Goal: Task Accomplishment & Management: Use online tool/utility

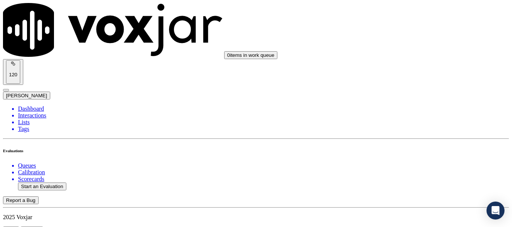
scroll to position [75, 0]
click at [48, 183] on button "Start an Evaluation" at bounding box center [42, 187] width 48 height 8
type input "20250905-165951_6094370710-all.mp3"
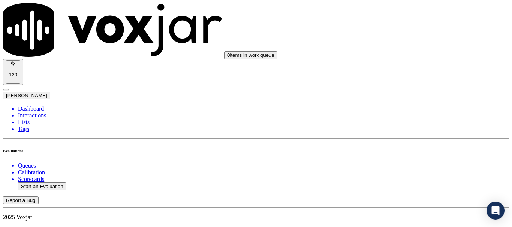
type input "jo"
type input "[DATE]T18:26"
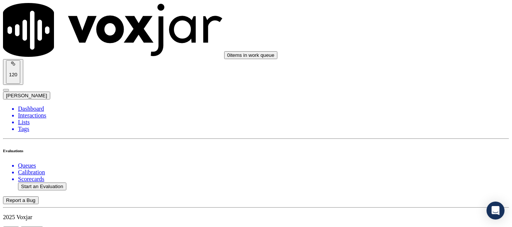
scroll to position [66, 0]
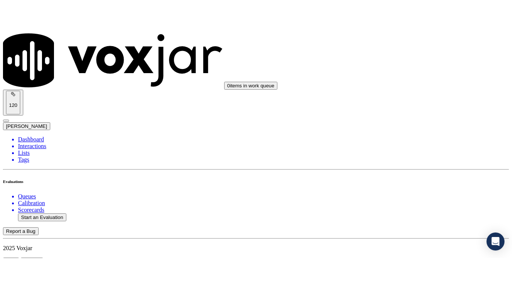
scroll to position [37, 0]
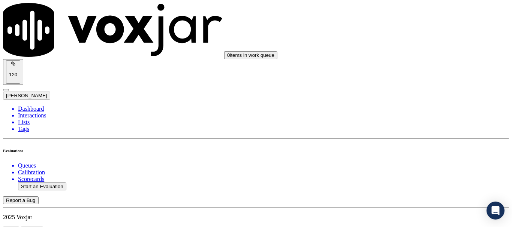
type input "MARWAM= QAMMOUH"
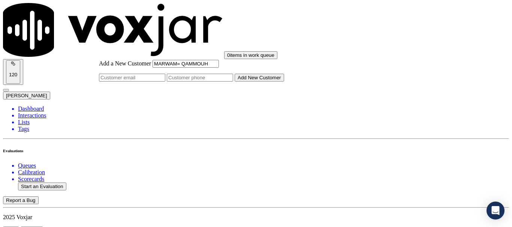
type input "MARWAM= QAMMOUH"
drag, startPoint x: 292, startPoint y: 119, endPoint x: 292, endPoint y: 128, distance: 8.6
click at [233, 82] on input "Add a New Customer" at bounding box center [200, 78] width 66 height 8
paste input "6094370710"
type input "6094370710"
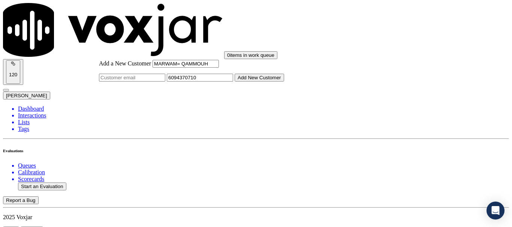
click at [284, 82] on button "Add New Customer" at bounding box center [258, 78] width 49 height 8
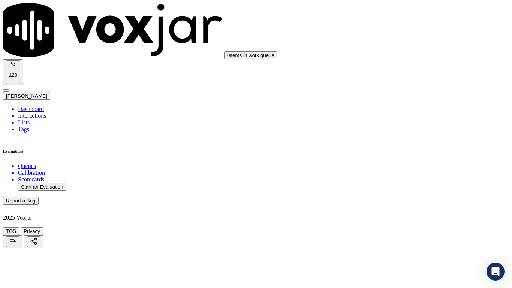
click at [421, 153] on div "Yes" at bounding box center [426, 151] width 95 height 7
click at [403, 200] on div "Yes" at bounding box center [426, 197] width 95 height 7
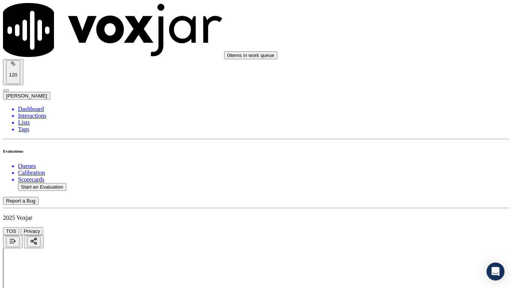
scroll to position [262, 0]
click at [413, 89] on div "Yes" at bounding box center [426, 87] width 95 height 7
drag, startPoint x: 411, startPoint y: 221, endPoint x: 414, endPoint y: 263, distance: 41.7
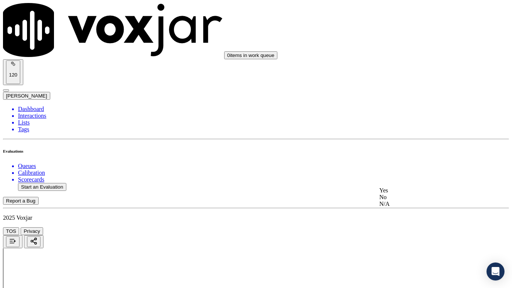
click at [395, 20] on div "N/A" at bounding box center [426, 16] width 95 height 7
drag, startPoint x: 417, startPoint y: 155, endPoint x: 412, endPoint y: 211, distance: 56.3
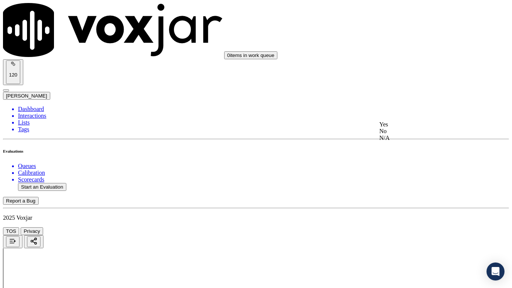
click at [417, 141] on div "N/A" at bounding box center [426, 137] width 95 height 7
click at [407, 222] on div "Yes" at bounding box center [426, 218] width 95 height 7
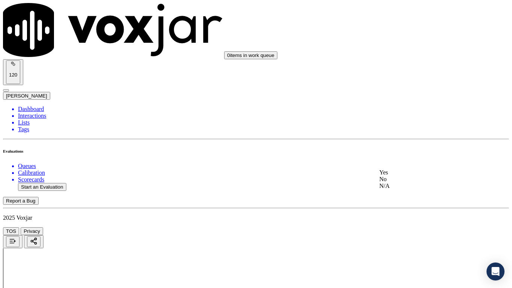
click at [412, 176] on div "Yes" at bounding box center [426, 172] width 95 height 7
click at [408, 221] on div "Yes" at bounding box center [426, 218] width 95 height 7
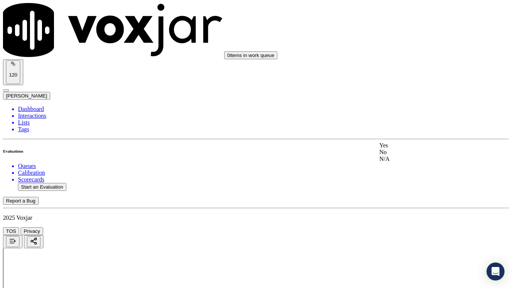
click at [412, 149] on div "Yes" at bounding box center [426, 145] width 95 height 7
drag, startPoint x: 408, startPoint y: 205, endPoint x: 408, endPoint y: 212, distance: 7.2
click at [407, 203] on div "Yes" at bounding box center [426, 200] width 95 height 7
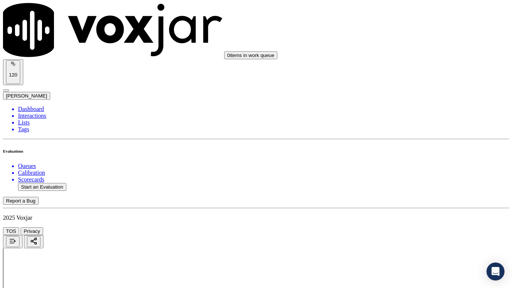
click at [414, 183] on div "Yes" at bounding box center [426, 179] width 95 height 7
click at [408, 126] on div "Yes" at bounding box center [426, 122] width 95 height 7
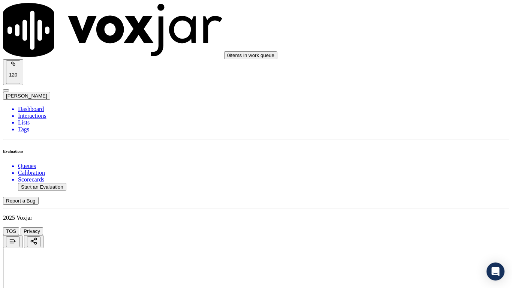
click at [408, 220] on div "Yes" at bounding box center [426, 217] width 95 height 7
click at [412, 128] on div "Yes" at bounding box center [426, 124] width 95 height 7
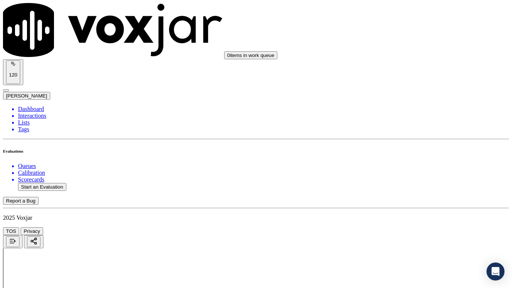
click at [410, 222] on div "Yes" at bounding box center [426, 218] width 95 height 7
click at [414, 101] on div "Yes" at bounding box center [426, 97] width 95 height 7
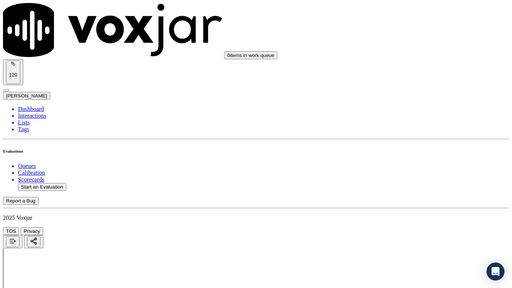
click at [414, 204] on div "Yes" at bounding box center [426, 200] width 95 height 7
click at [407, 109] on div "Yes" at bounding box center [426, 108] width 95 height 7
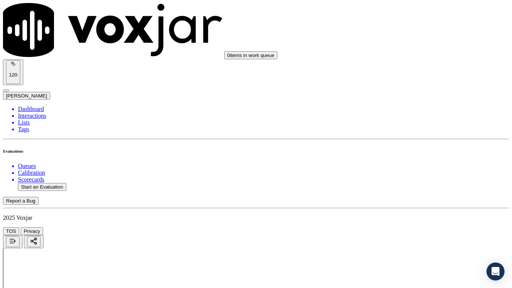
click at [405, 227] on div "Yes" at bounding box center [426, 242] width 95 height 7
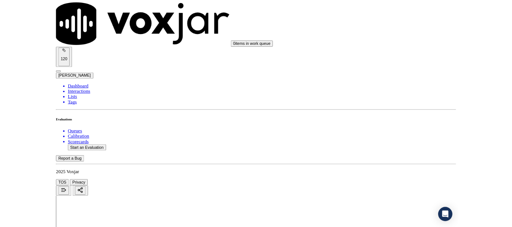
scroll to position [2073, 0]
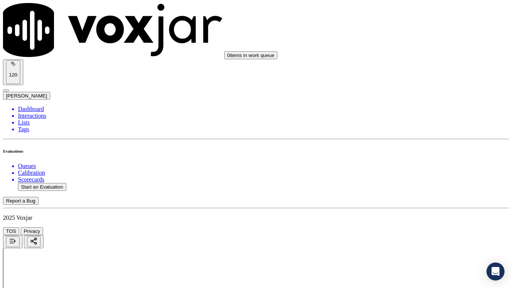
drag, startPoint x: 408, startPoint y: 102, endPoint x: 408, endPoint y: 157, distance: 55.1
click at [408, 103] on div "Yes" at bounding box center [426, 99] width 95 height 7
drag, startPoint x: 402, startPoint y: 206, endPoint x: 402, endPoint y: 257, distance: 50.9
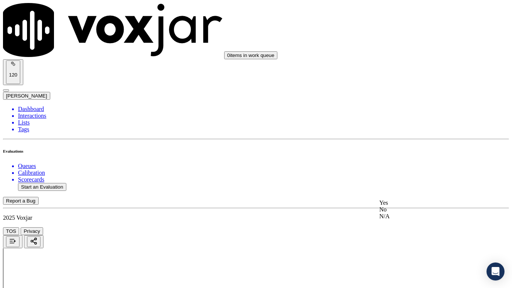
click at [402, 206] on div "Yes" at bounding box center [426, 202] width 95 height 7
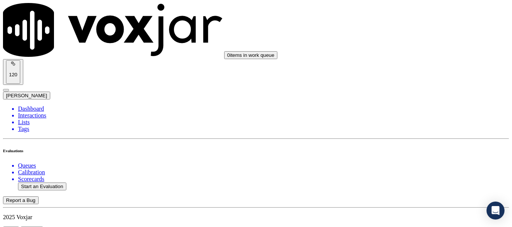
click at [48, 183] on button "Start an Evaluation" at bounding box center [42, 187] width 48 height 8
type input "20250905-123300_9789421108-all.mp3"
type input "[PERSON_NAME]"
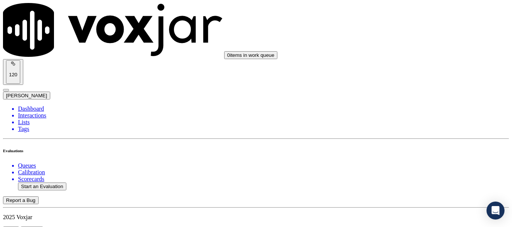
type input "[DATE]T18:38"
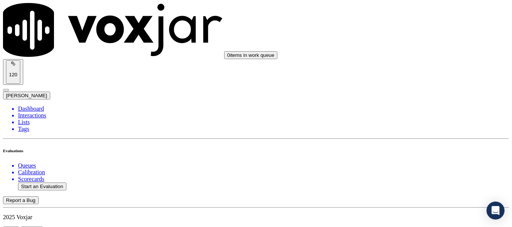
scroll to position [112, 0]
paste input "[PERSON_NAME]"
type input "[PERSON_NAME]"
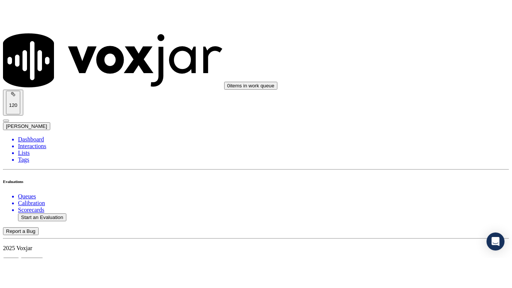
scroll to position [150, 0]
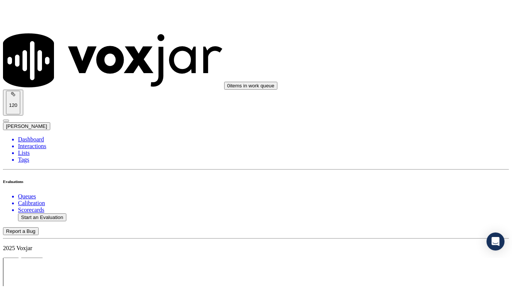
scroll to position [94, 0]
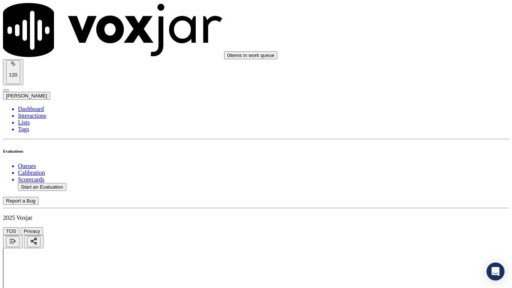
click at [428, 155] on div "Yes" at bounding box center [426, 151] width 95 height 7
click at [412, 200] on div "Yes" at bounding box center [426, 197] width 95 height 7
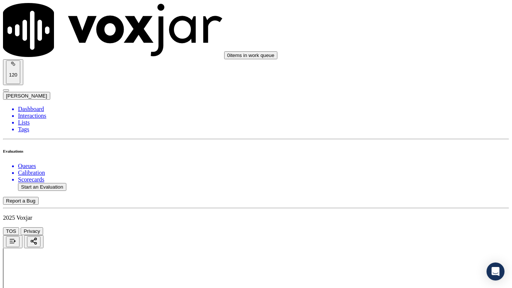
click at [415, 126] on div "Yes" at bounding box center [426, 124] width 95 height 7
click at [409, 227] on div "N/A" at bounding box center [426, 241] width 95 height 7
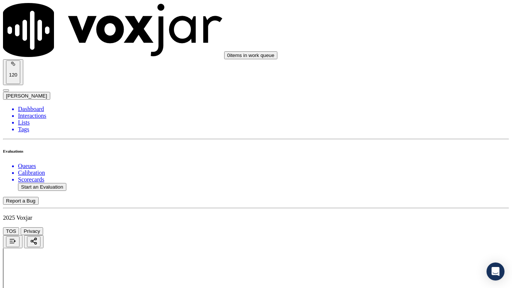
click at [418, 179] on div "N/A" at bounding box center [426, 175] width 95 height 7
click at [410, 202] on div "Yes" at bounding box center [426, 198] width 95 height 7
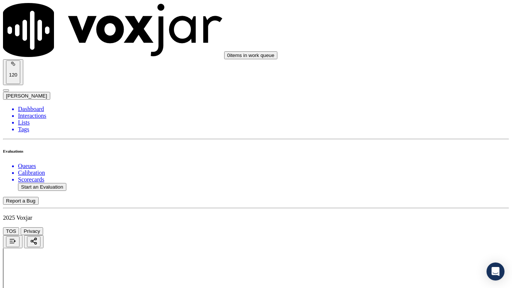
click at [404, 101] on div "Yes" at bounding box center [426, 97] width 95 height 7
click at [416, 204] on div "Yes" at bounding box center [426, 200] width 95 height 7
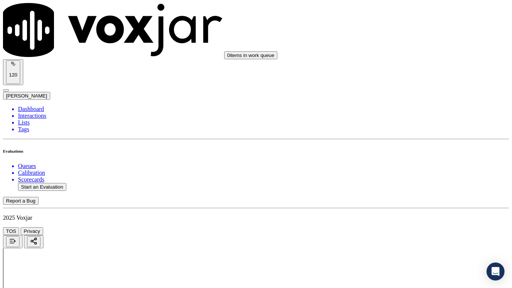
click at [406, 110] on div "Yes" at bounding box center [426, 108] width 95 height 7
click at [406, 221] on div "Yes" at bounding box center [426, 220] width 95 height 7
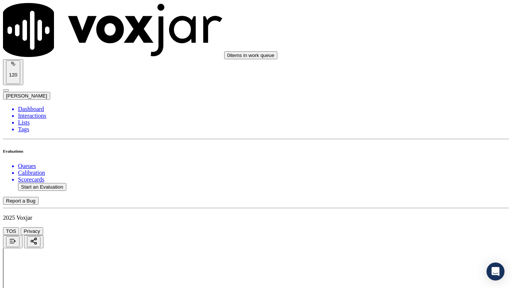
click at [412, 183] on div "Yes" at bounding box center [426, 179] width 95 height 7
drag, startPoint x: 417, startPoint y: 163, endPoint x: 422, endPoint y: 230, distance: 66.9
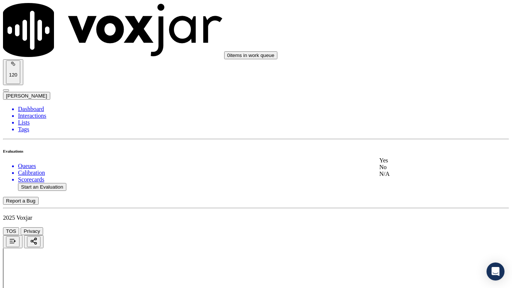
click at [417, 164] on div "Yes" at bounding box center [426, 160] width 95 height 7
click at [399, 200] on div "Yes" at bounding box center [426, 197] width 95 height 7
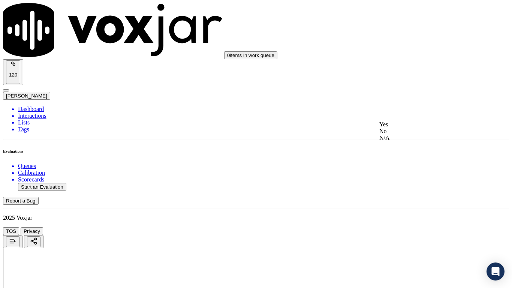
click at [410, 128] on div "Yes" at bounding box center [426, 124] width 95 height 7
click at [406, 219] on div "Yes" at bounding box center [426, 218] width 95 height 7
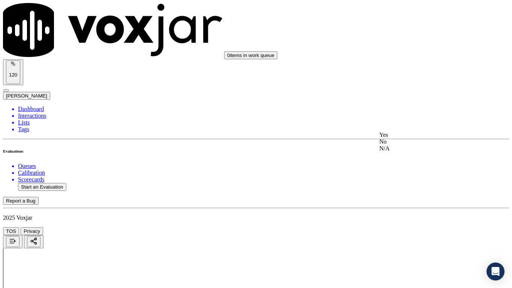
click at [411, 138] on div "Yes" at bounding box center [426, 134] width 95 height 7
click at [403, 227] on div "Yes" at bounding box center [426, 238] width 95 height 7
drag, startPoint x: 405, startPoint y: 171, endPoint x: 405, endPoint y: 176, distance: 5.6
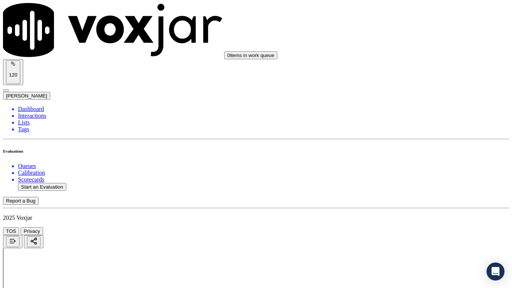
click at [406, 184] on div "Yes" at bounding box center [426, 182] width 95 height 7
click at [409, 170] on div "Yes" at bounding box center [426, 167] width 95 height 7
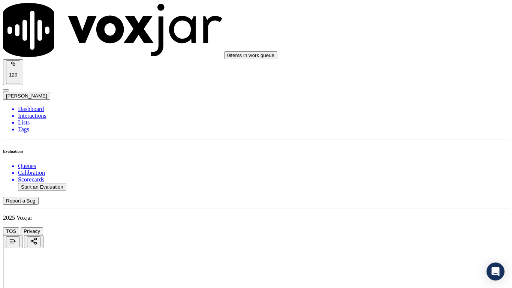
drag, startPoint x: 406, startPoint y: 247, endPoint x: 405, endPoint y: 251, distance: 3.9
click at [401, 206] on div "Yes" at bounding box center [426, 203] width 95 height 7
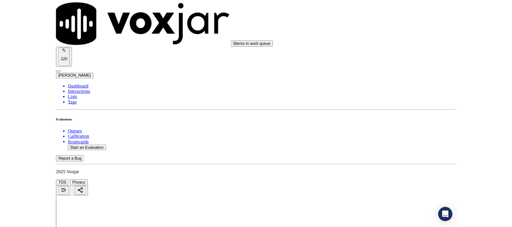
scroll to position [2073, 0]
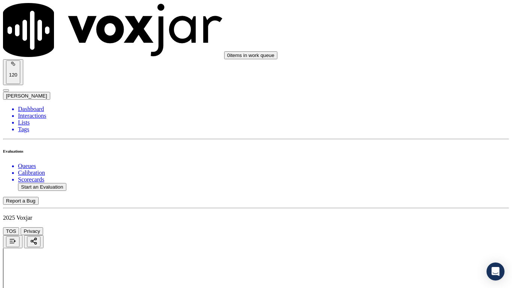
click at [408, 203] on div "Yes" at bounding box center [426, 202] width 95 height 7
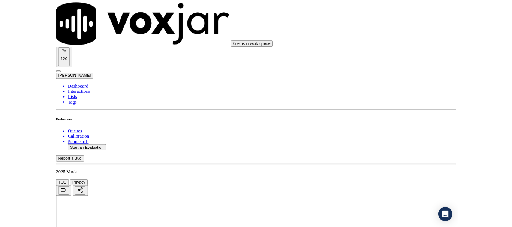
scroll to position [112, 0]
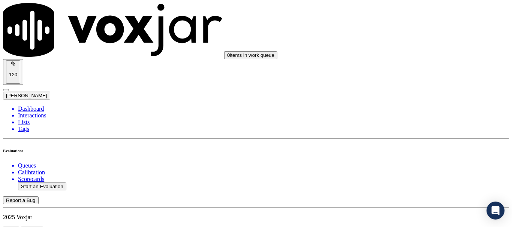
click at [55, 183] on button "Start an Evaluation" at bounding box center [42, 187] width 48 height 8
type input "20250905-141211_8572371701-all.mp3"
type input "ca"
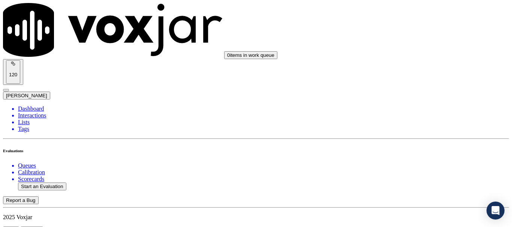
drag, startPoint x: 204, startPoint y: 140, endPoint x: 239, endPoint y: 158, distance: 38.9
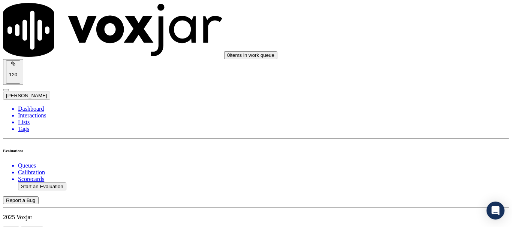
type input "[DATE]T18:47"
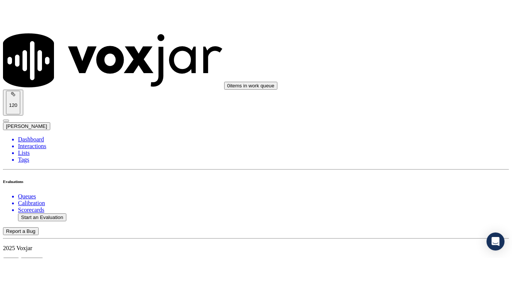
scroll to position [66, 0]
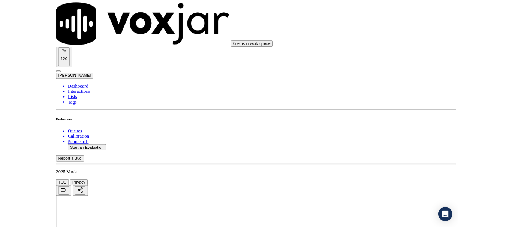
scroll to position [94, 0]
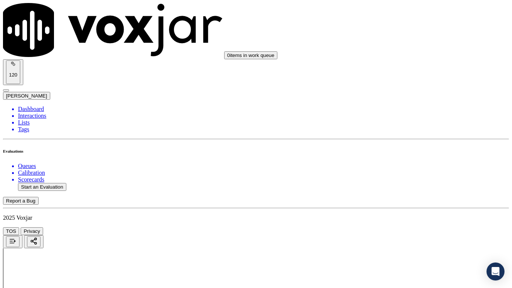
drag, startPoint x: 289, startPoint y: 263, endPoint x: 286, endPoint y: 267, distance: 4.8
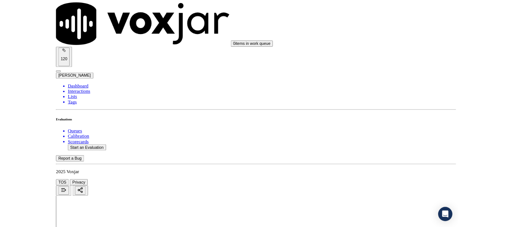
scroll to position [112, 0]
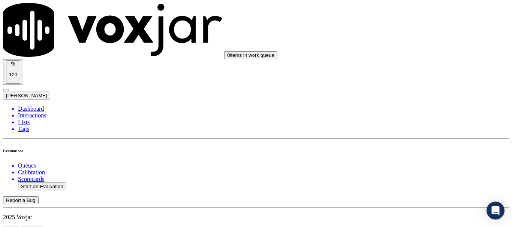
scroll to position [112, 0]
type input "8572371701"
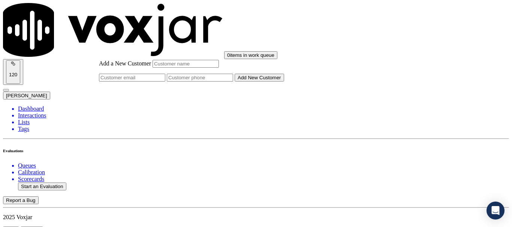
drag, startPoint x: 284, startPoint y: 120, endPoint x: 283, endPoint y: 124, distance: 4.4
click at [233, 82] on input "Add a New Customer" at bounding box center [200, 78] width 66 height 8
paste input "8572371701"
type input "8572371701"
click at [219, 68] on input "Add a New Customer" at bounding box center [185, 64] width 66 height 8
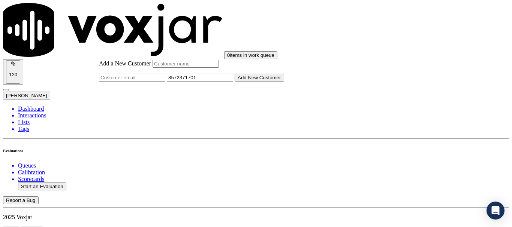
paste input "[PERSON_NAME]"
type input "[PERSON_NAME]"
click at [233, 82] on input "8572371701" at bounding box center [200, 78] width 66 height 8
paste input "8572661025"
type input "8572371701-8572661025"
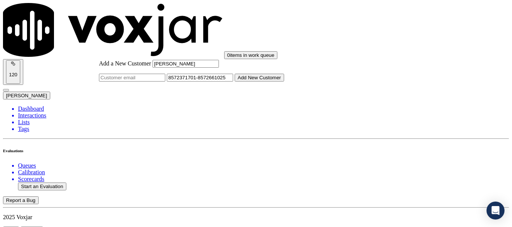
click at [284, 82] on button "Add New Customer" at bounding box center [258, 78] width 49 height 8
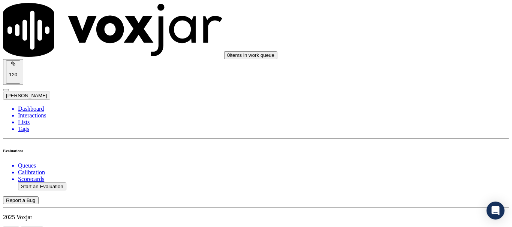
click at [412, 155] on div "Yes" at bounding box center [426, 151] width 95 height 7
click at [421, 108] on div "Yes" at bounding box center [426, 105] width 95 height 7
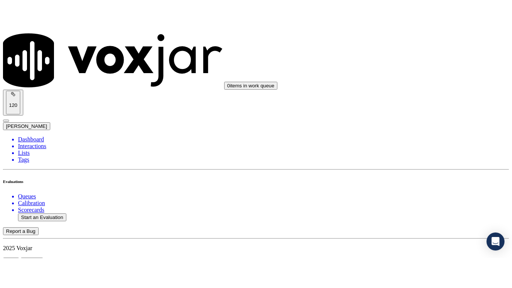
scroll to position [94, 0]
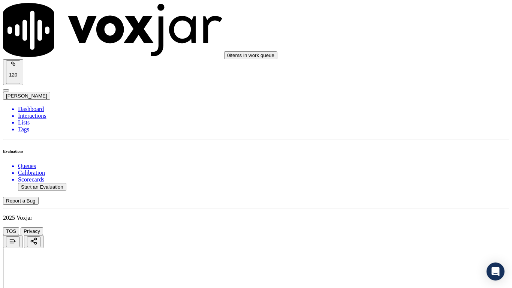
drag, startPoint x: 411, startPoint y: 188, endPoint x: 412, endPoint y: 192, distance: 4.5
click at [412, 200] on div "Yes" at bounding box center [426, 199] width 95 height 7
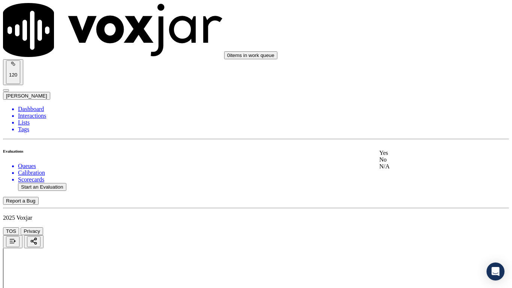
drag, startPoint x: 426, startPoint y: 178, endPoint x: 433, endPoint y: 204, distance: 27.1
click at [426, 170] on div "N/A" at bounding box center [426, 166] width 95 height 7
click at [405, 227] on div "N/A" at bounding box center [426, 230] width 95 height 7
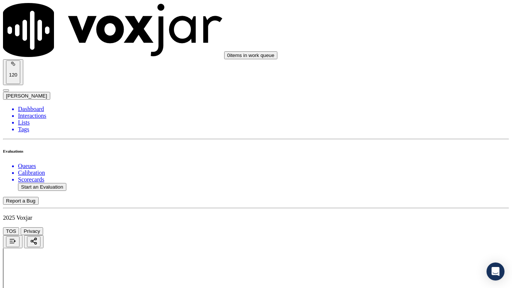
click at [415, 222] on div "Yes" at bounding box center [426, 218] width 95 height 7
click at [412, 138] on div "Yes" at bounding box center [426, 134] width 95 height 7
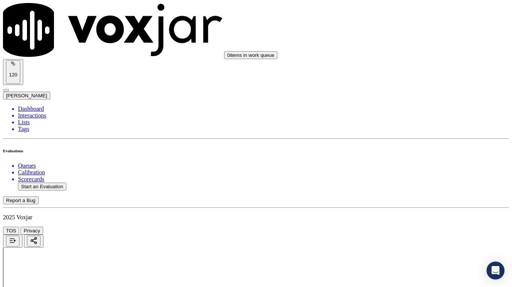
scroll to position [94, 0]
click at [409, 227] on div "Yes" at bounding box center [426, 238] width 95 height 7
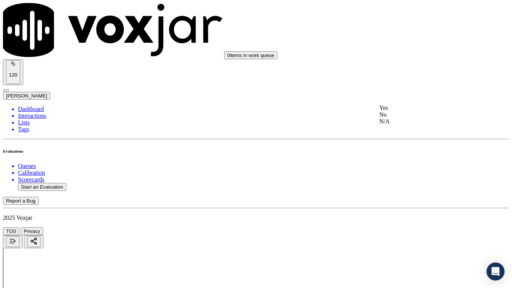
click at [406, 109] on div "Yes" at bounding box center [426, 108] width 95 height 7
click at [412, 224] on div "Yes" at bounding box center [426, 220] width 95 height 7
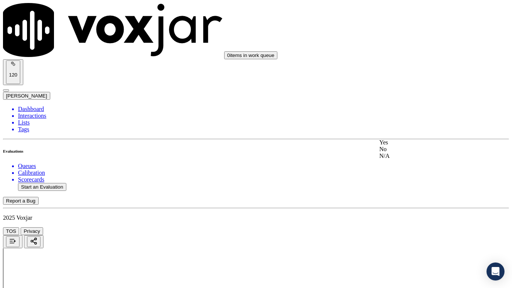
click at [400, 146] on div "Yes" at bounding box center [426, 142] width 95 height 7
click at [406, 218] on div "Yes" at bounding box center [426, 215] width 95 height 7
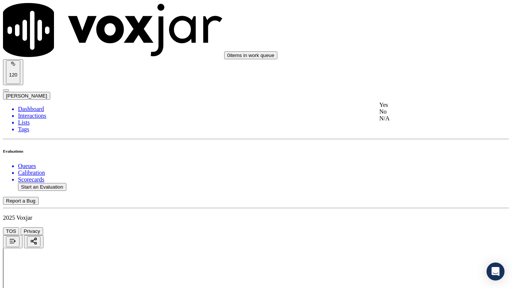
click at [404, 108] on div "Yes" at bounding box center [426, 105] width 95 height 7
click at [422, 202] on div "Yes" at bounding box center [426, 199] width 95 height 7
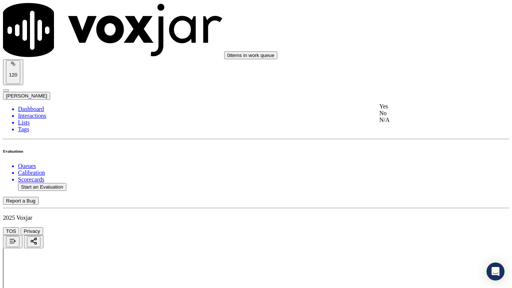
click at [406, 110] on div "Yes" at bounding box center [426, 106] width 95 height 7
click at [419, 212] on div "Yes" at bounding box center [426, 209] width 95 height 7
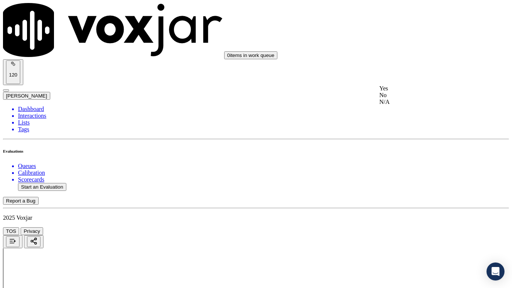
click at [412, 92] on div "Yes" at bounding box center [426, 88] width 95 height 7
click at [420, 186] on div "Yes" at bounding box center [426, 182] width 95 height 7
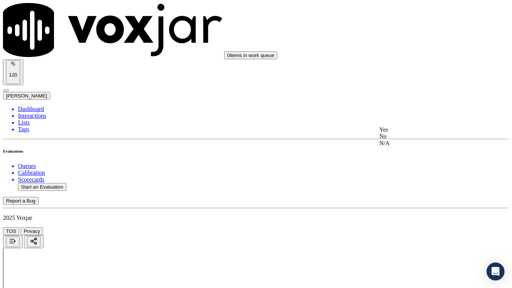
click at [406, 133] on div "Yes" at bounding box center [426, 129] width 95 height 7
click at [418, 227] on div "Yes" at bounding box center [426, 224] width 95 height 7
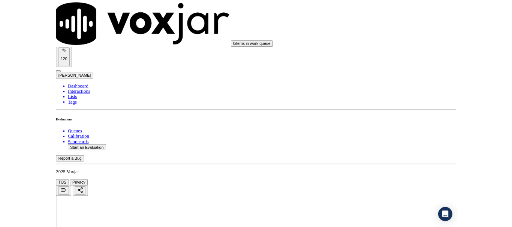
scroll to position [2073, 0]
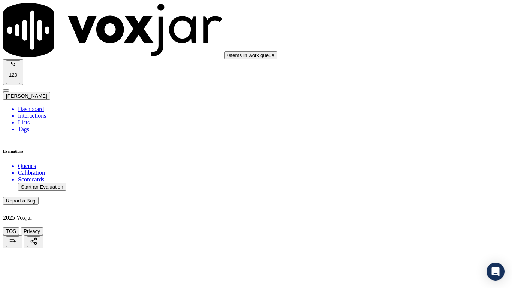
click at [415, 206] on div "Yes" at bounding box center [426, 202] width 95 height 7
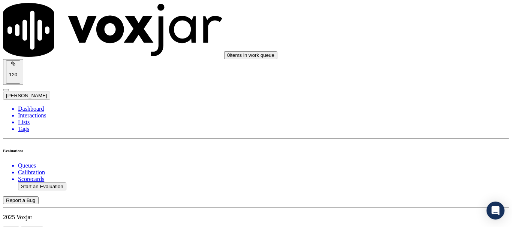
scroll to position [112, 0]
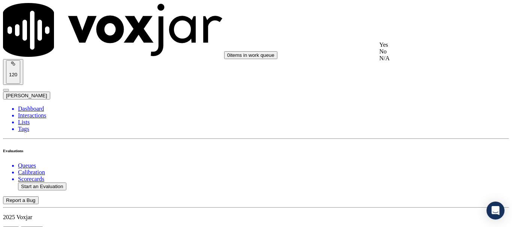
click at [421, 55] on div "No" at bounding box center [426, 51] width 95 height 7
type textarea "3.28sec Agent gave wrong rate of $1.229c/Therms whereas the correct rate is $1.…"
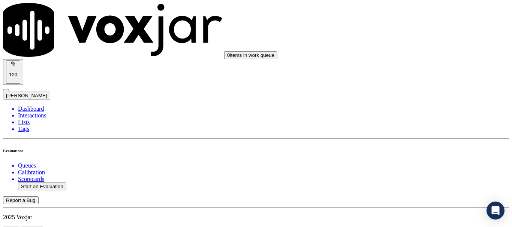
click at [418, 86] on div "Yes" at bounding box center [426, 82] width 95 height 7
drag, startPoint x: 445, startPoint y: 124, endPoint x: 367, endPoint y: 104, distance: 79.6
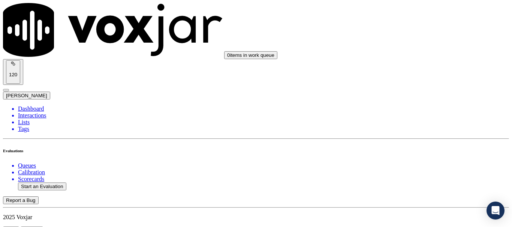
scroll to position [674, 0]
drag, startPoint x: 467, startPoint y: 191, endPoint x: 441, endPoint y: 181, distance: 28.0
click at [409, 195] on div "No" at bounding box center [426, 191] width 95 height 7
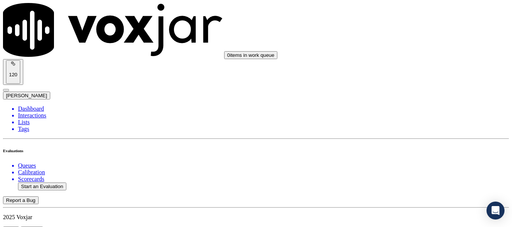
scroll to position [749, 0]
type textarea "6.35sec Agent failed to ask the CX about her Mailing Address"
drag, startPoint x: 458, startPoint y: 177, endPoint x: 364, endPoint y: 183, distance: 93.8
